Goal: Download file/media

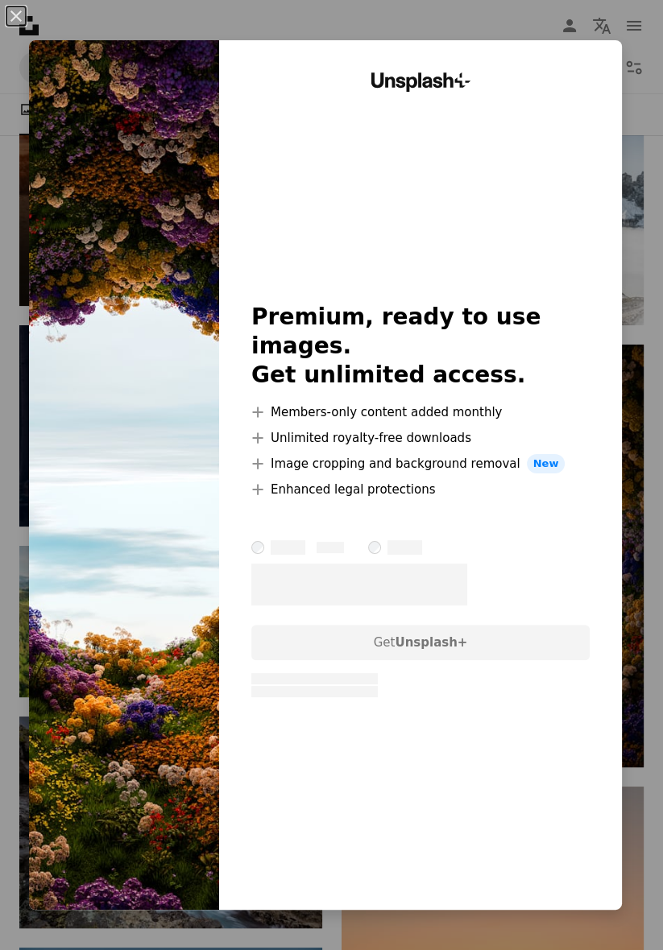
scroll to position [0, 271]
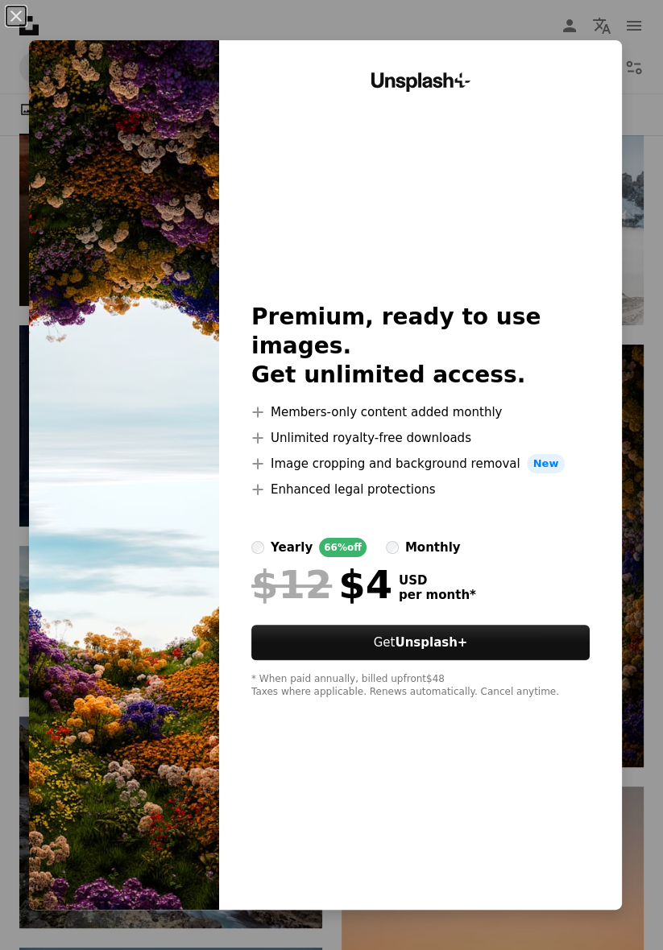
click at [105, 274] on img at bounding box center [124, 475] width 190 height 870
click at [115, 271] on img at bounding box center [124, 475] width 190 height 870
click at [652, 782] on div "An X shape Unsplash+ Premium, ready to use images. Get unlimited access. A plus…" at bounding box center [331, 475] width 663 height 950
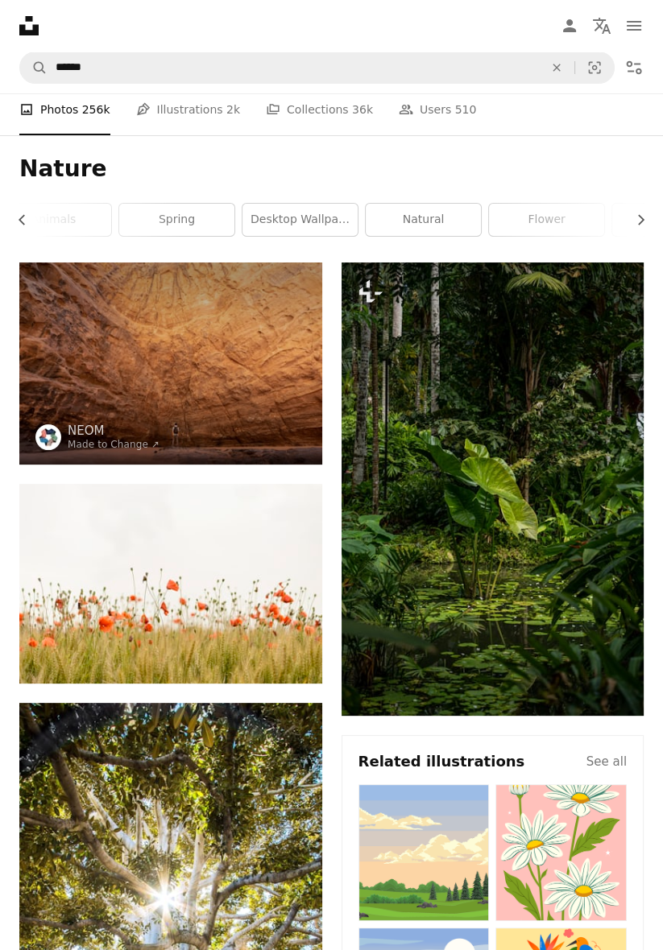
click at [575, 644] on img at bounding box center [493, 489] width 303 height 453
